Goal: Check status: Check status

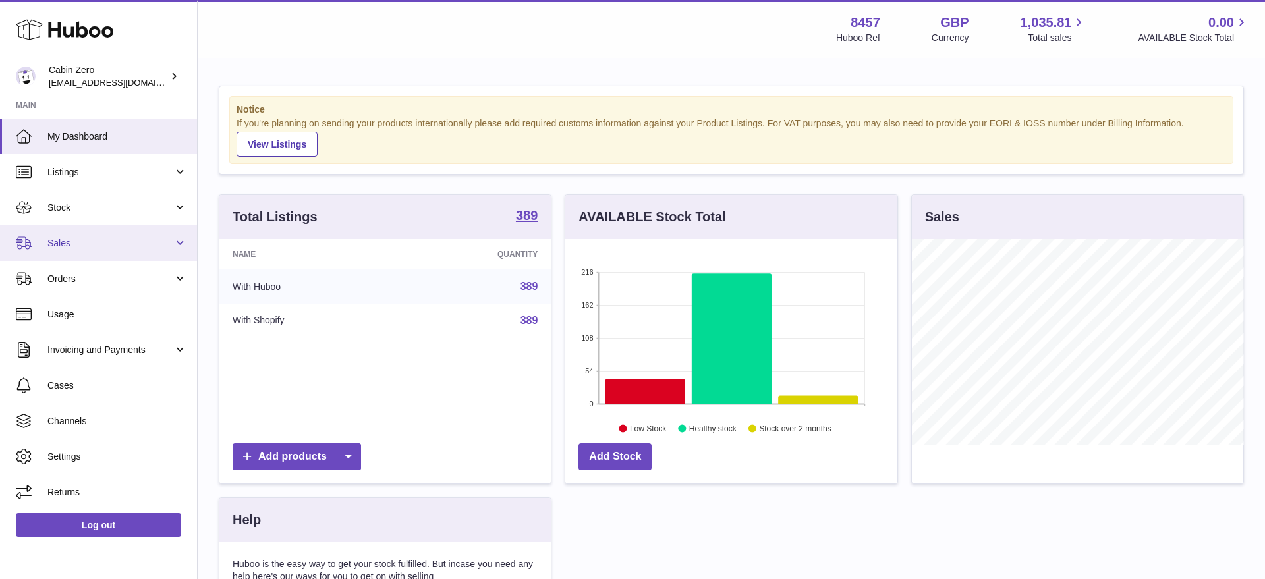
scroll to position [205, 332]
click at [178, 240] on link "Sales" at bounding box center [98, 243] width 197 height 36
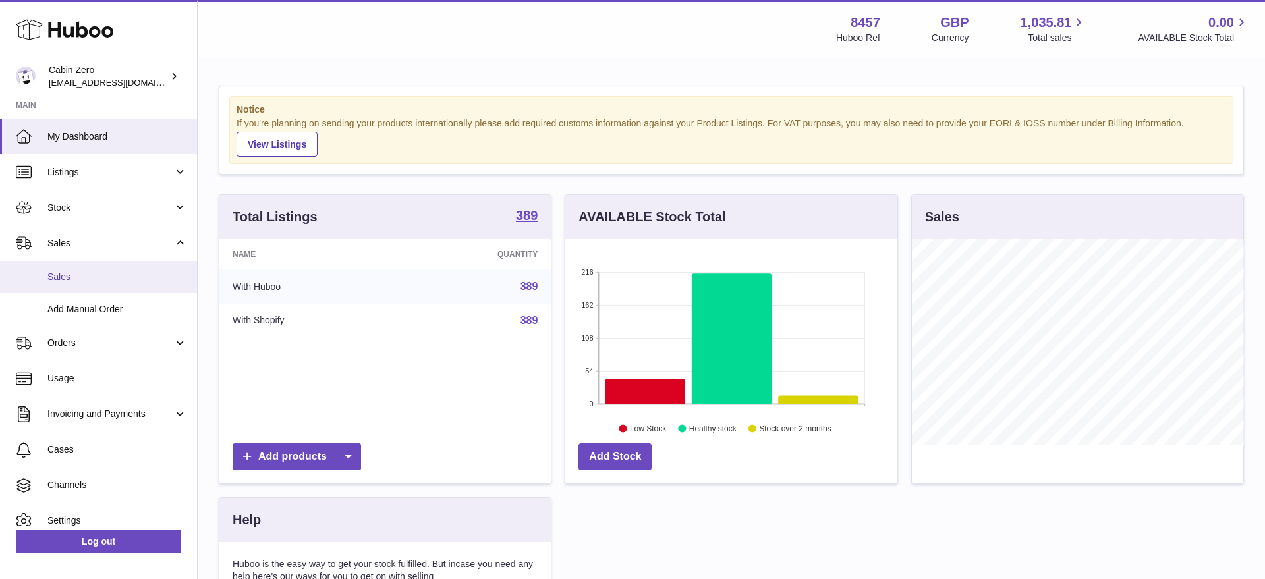
click at [132, 284] on link "Sales" at bounding box center [98, 277] width 197 height 32
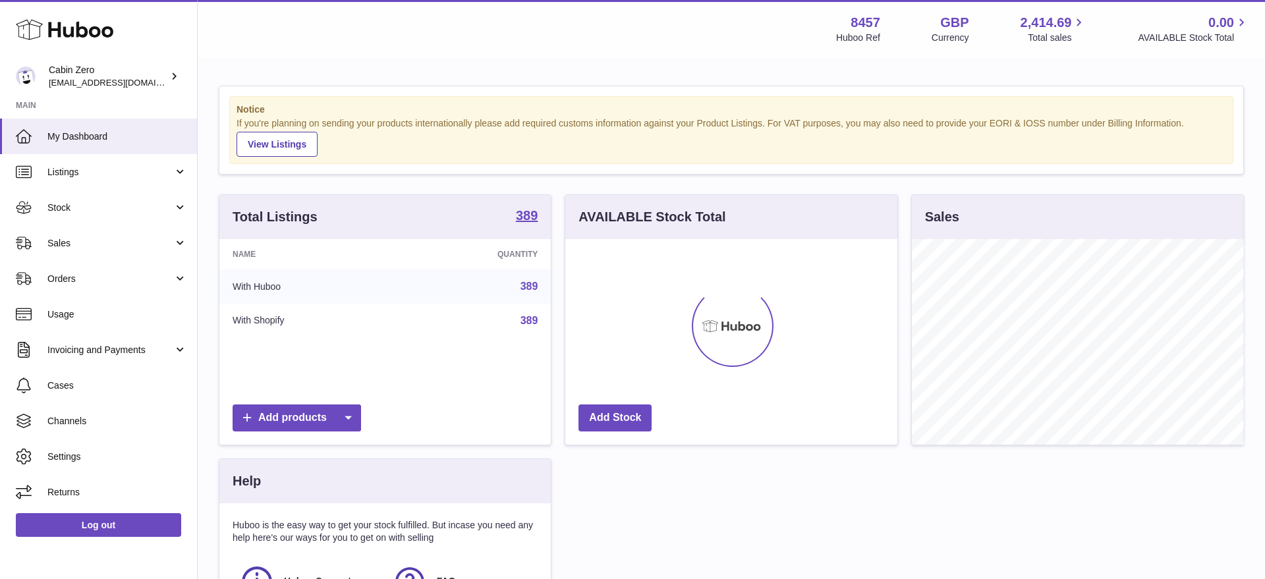
scroll to position [205, 332]
click at [174, 235] on link "Sales" at bounding box center [98, 243] width 197 height 36
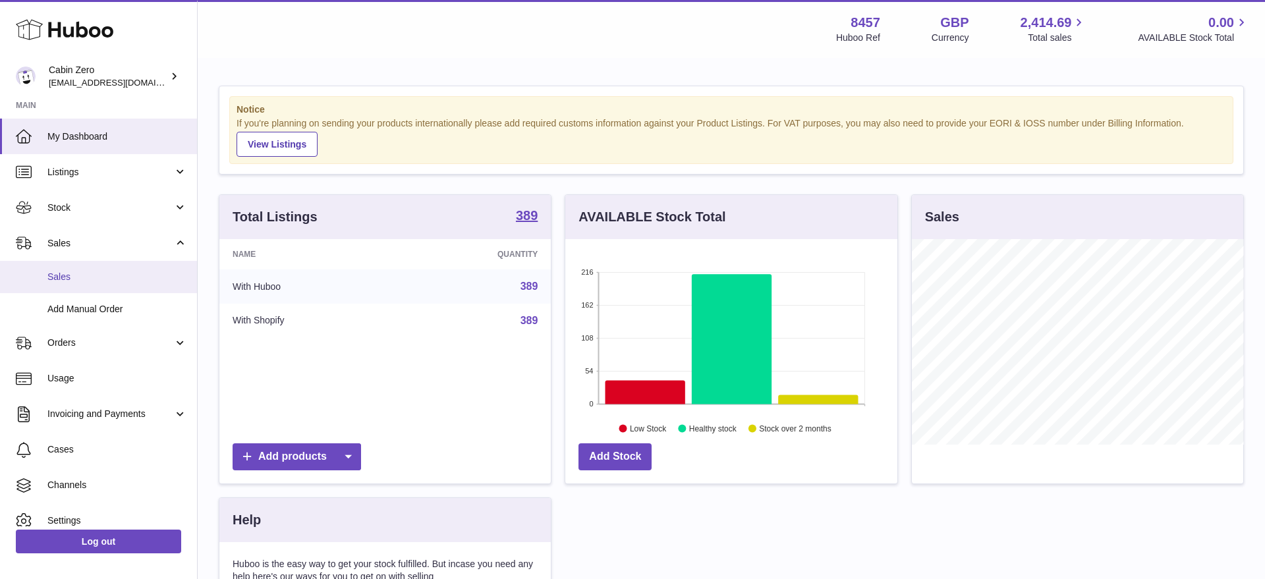
click at [115, 273] on span "Sales" at bounding box center [117, 277] width 140 height 13
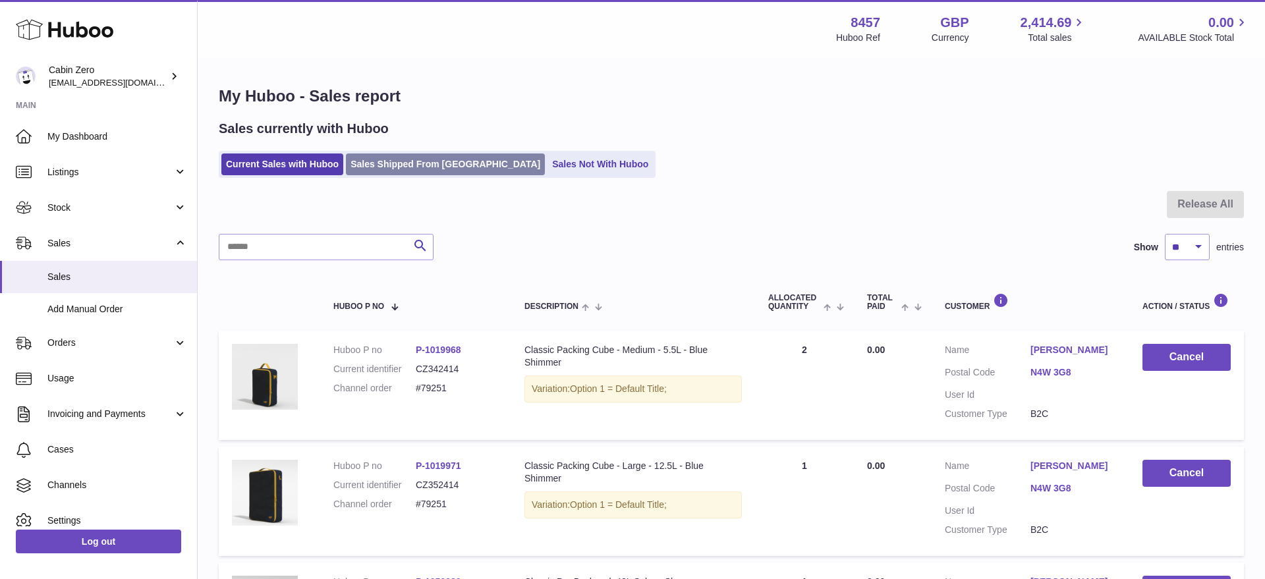
click at [391, 164] on link "Sales Shipped From [GEOGRAPHIC_DATA]" at bounding box center [445, 164] width 199 height 22
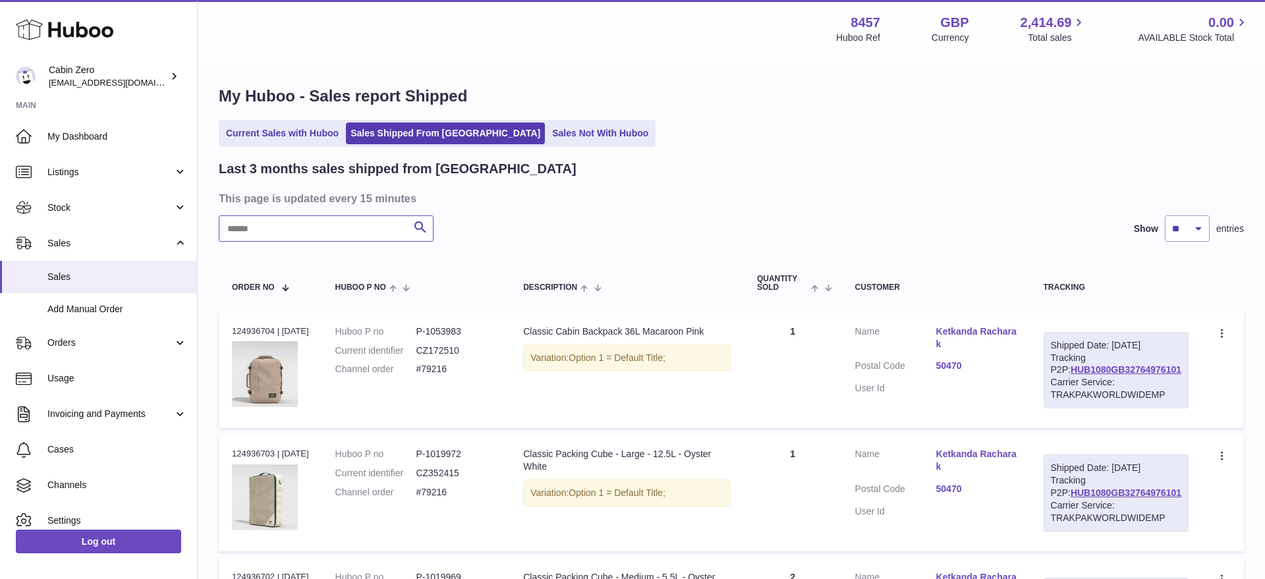
click at [322, 226] on input "text" at bounding box center [326, 228] width 215 height 26
paste input "******"
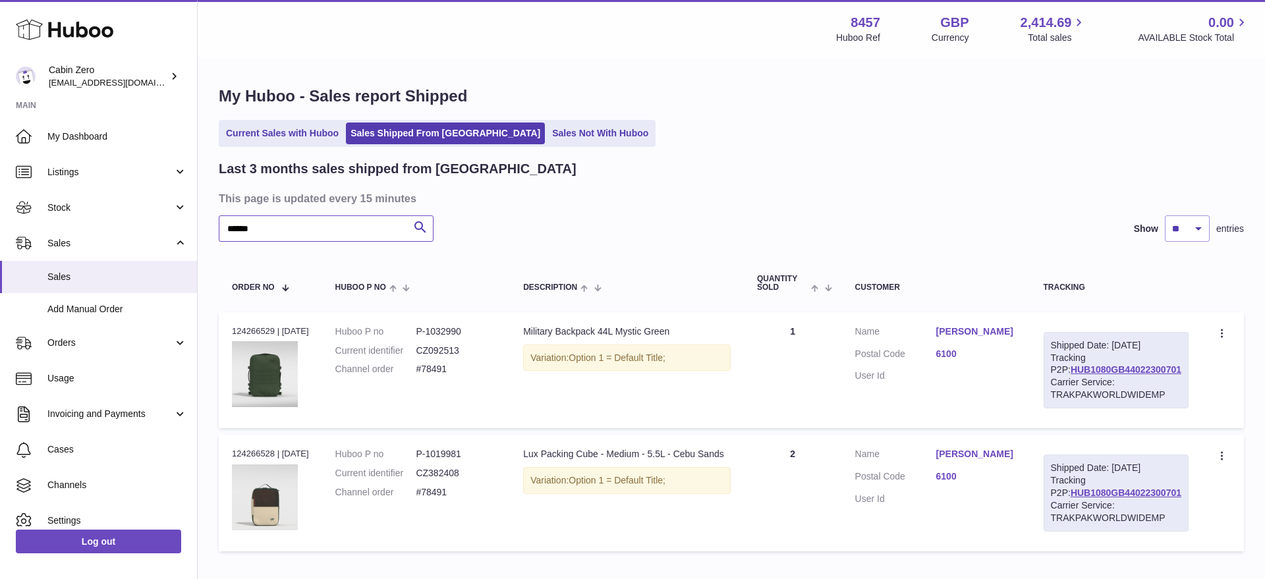
scroll to position [107, 0]
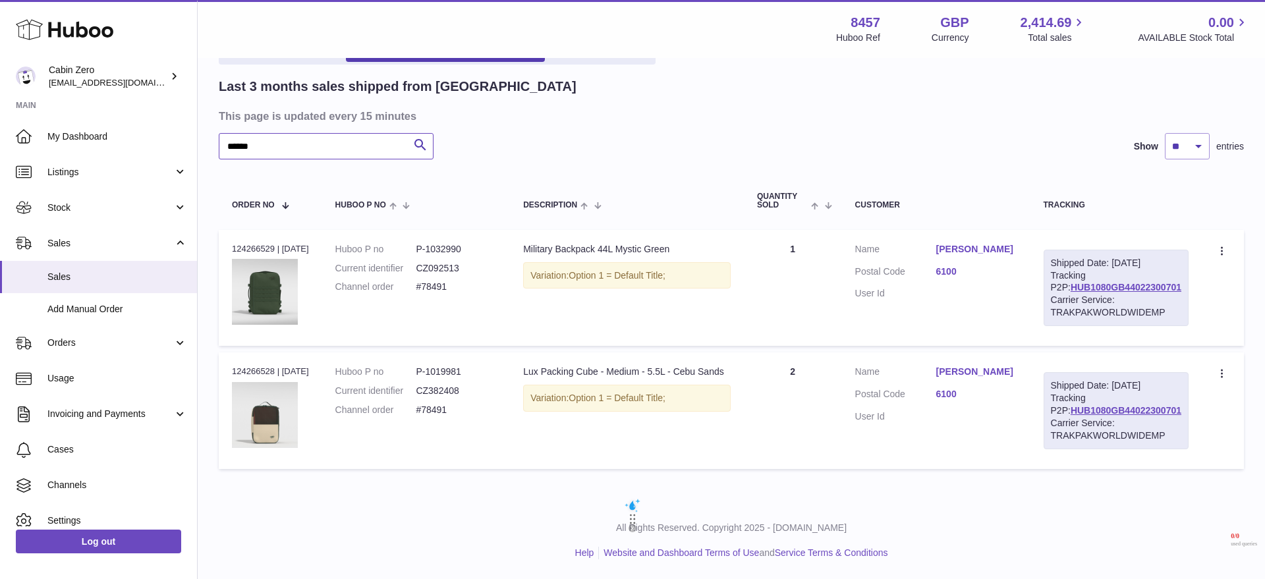
type input "******"
